Goal: Information Seeking & Learning: Understand process/instructions

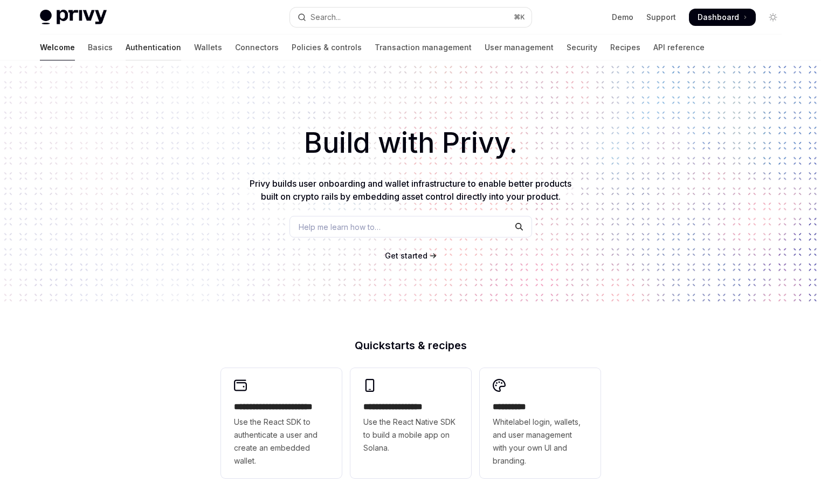
click at [126, 50] on link "Authentication" at bounding box center [154, 48] width 56 height 26
type textarea "*"
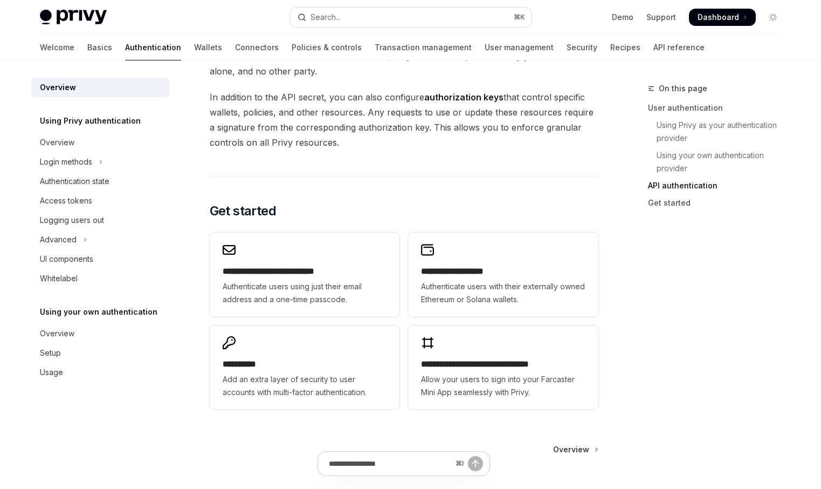
scroll to position [785, 0]
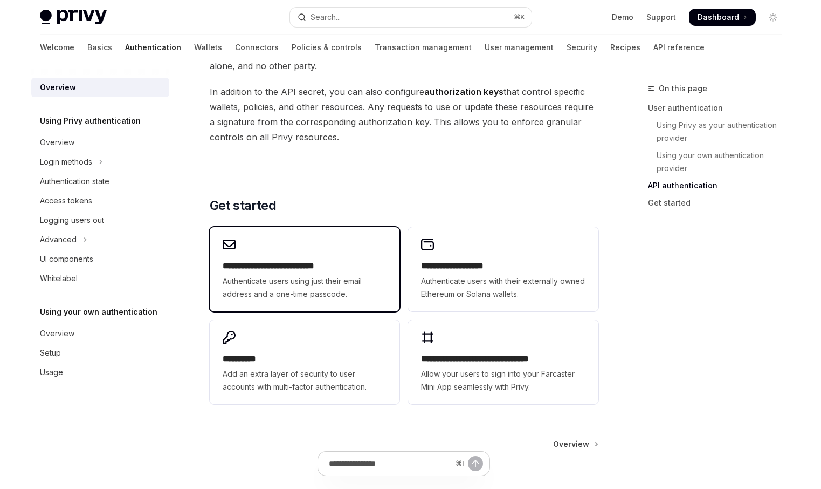
click at [346, 279] on span "Authenticate users using just their email address and a one-time passcode." at bounding box center [305, 288] width 164 height 26
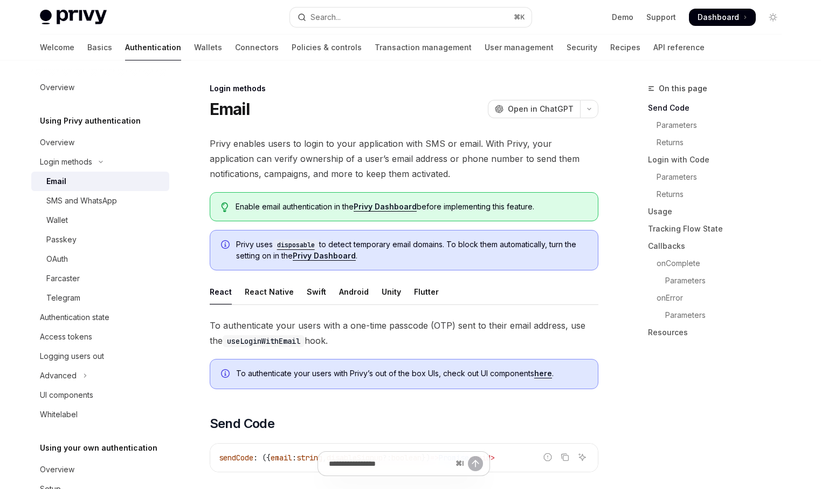
click at [379, 327] on span "To authenticate your users with a one-time passcode (OTP) sent to their email a…" at bounding box center [404, 333] width 389 height 30
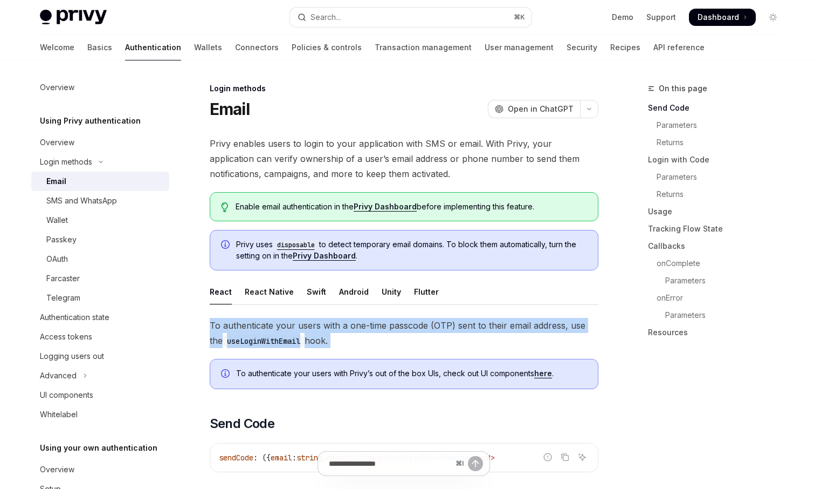
click at [379, 327] on span "To authenticate your users with a one-time passcode (OTP) sent to their email a…" at bounding box center [404, 333] width 389 height 30
